Goal: Task Accomplishment & Management: Complete application form

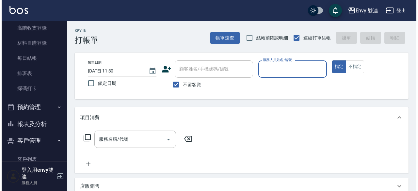
scroll to position [99, 0]
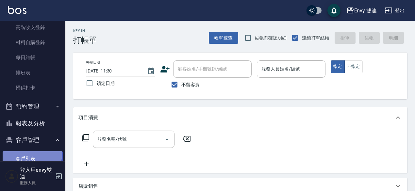
click at [28, 154] on link "客戶列表" at bounding box center [33, 158] width 60 height 15
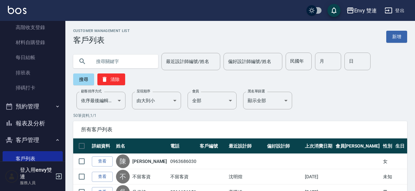
click at [123, 62] on input "text" at bounding box center [121, 62] width 61 height 18
type input "柔廷"
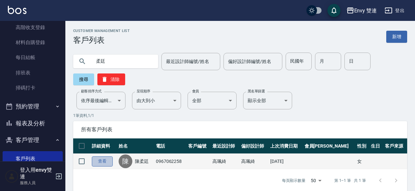
click at [102, 158] on link "查看" at bounding box center [102, 161] width 21 height 10
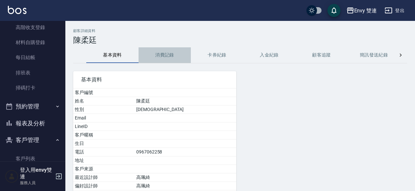
click at [167, 62] on button "消費記錄" at bounding box center [165, 55] width 52 height 16
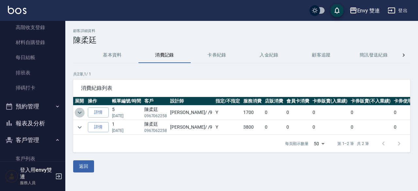
click at [79, 110] on icon "expand row" at bounding box center [80, 113] width 8 height 8
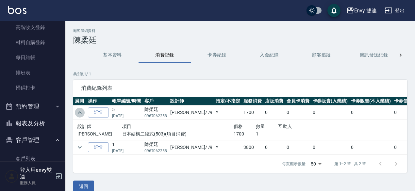
click at [79, 110] on icon "expand row" at bounding box center [80, 113] width 8 height 8
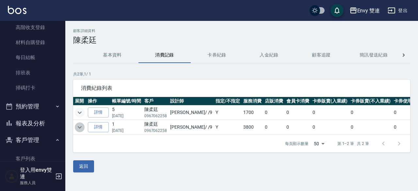
click at [81, 125] on icon "expand row" at bounding box center [80, 127] width 8 height 8
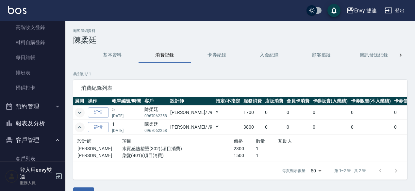
click at [81, 125] on icon "expand row" at bounding box center [80, 127] width 8 height 8
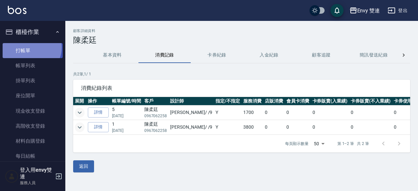
click at [31, 47] on link "打帳單" at bounding box center [33, 50] width 60 height 15
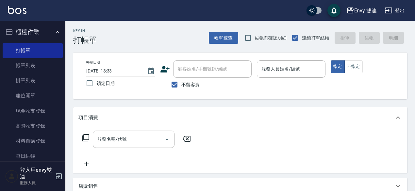
click at [181, 81] on label "不留客資" at bounding box center [184, 85] width 32 height 14
click at [181, 81] on input "不留客資" at bounding box center [175, 85] width 14 height 14
checkbox input "false"
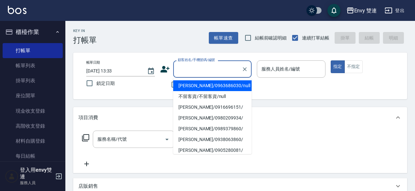
click at [210, 69] on input "顧客姓名/手機號碼/編號" at bounding box center [207, 68] width 63 height 11
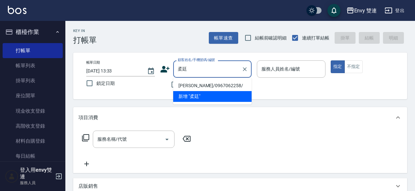
click at [222, 89] on li "[PERSON_NAME]/0967062258/" at bounding box center [212, 85] width 78 height 11
type input "[PERSON_NAME]/0967062258/"
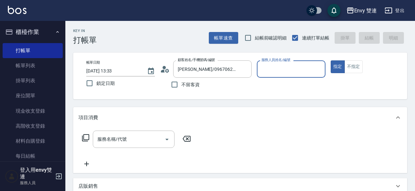
type input "Zoe-9"
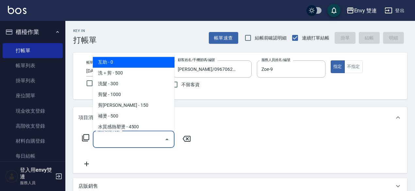
click at [123, 140] on input "服務名稱/代號" at bounding box center [129, 139] width 66 height 11
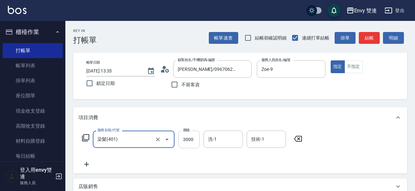
type input "染髮(401)"
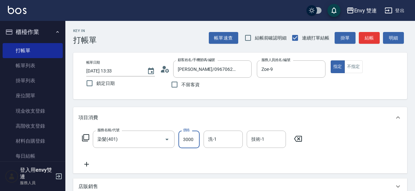
click at [192, 141] on input "3000" at bounding box center [188, 140] width 21 height 18
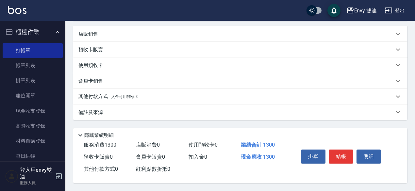
type input "1300"
click at [96, 98] on div "其他付款方式 入金可用餘額: 0" at bounding box center [240, 97] width 334 height 16
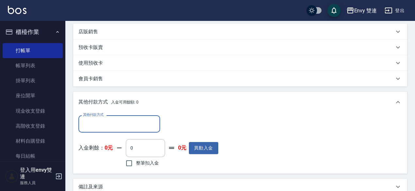
scroll to position [0, 0]
click at [93, 128] on input "其他付款方式" at bounding box center [119, 123] width 76 height 11
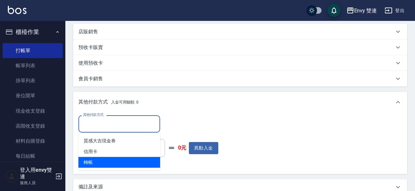
click at [97, 159] on span "轉帳" at bounding box center [119, 162] width 82 height 11
type input "轉帳"
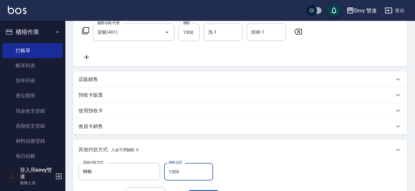
scroll to position [232, 0]
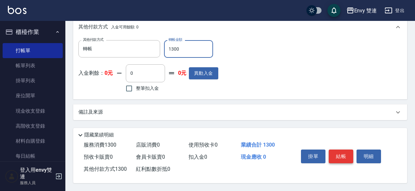
type input "1300"
click at [341, 156] on button "結帳" at bounding box center [341, 157] width 25 height 14
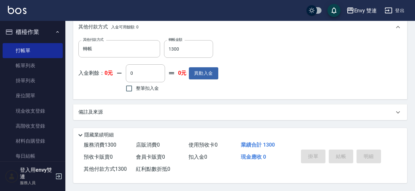
type input "[DATE] 13:34"
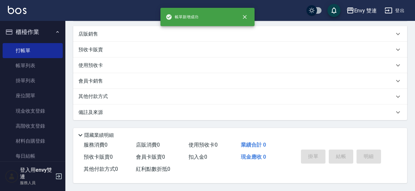
scroll to position [0, 0]
